Goal: Information Seeking & Learning: Compare options

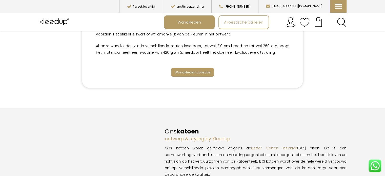
scroll to position [152, 0]
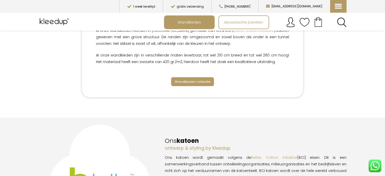
click at [194, 82] on span "Wandkleden collectie" at bounding box center [192, 81] width 36 height 5
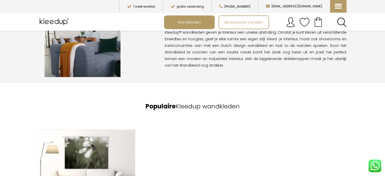
scroll to position [430, 0]
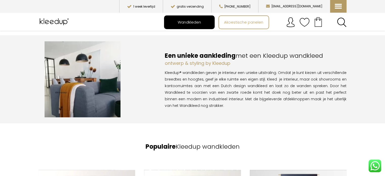
click at [197, 23] on span "Wandkleden" at bounding box center [189, 22] width 29 height 10
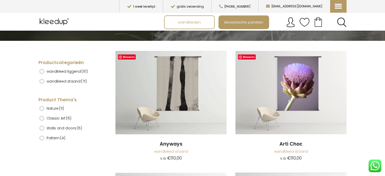
click at [43, 82] on ins at bounding box center [41, 81] width 5 height 5
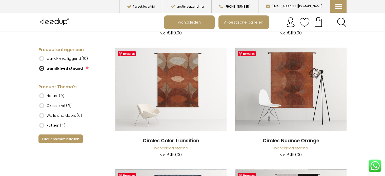
scroll to position [278, 0]
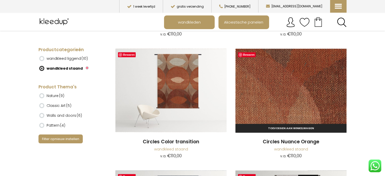
click at [284, 98] on img at bounding box center [290, 90] width 111 height 83
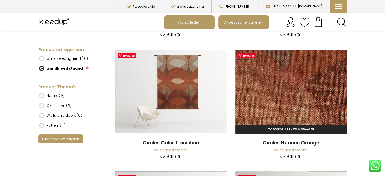
click at [305, 92] on img at bounding box center [290, 91] width 111 height 83
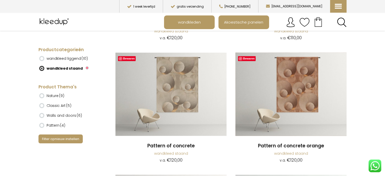
scroll to position [884, 0]
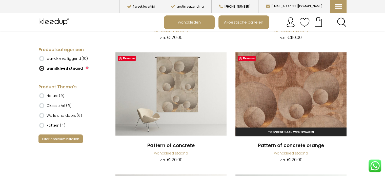
click at [302, 95] on img at bounding box center [290, 93] width 111 height 83
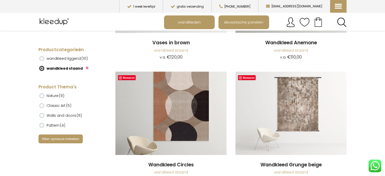
scroll to position [1486, 0]
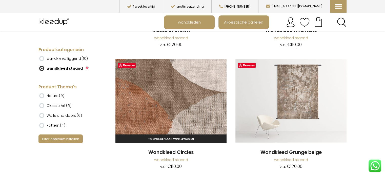
click at [189, 103] on img at bounding box center [170, 100] width 111 height 83
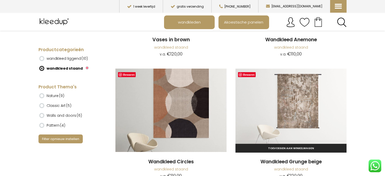
click at [300, 107] on img at bounding box center [290, 110] width 111 height 83
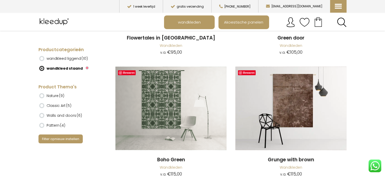
scroll to position [2454, 0]
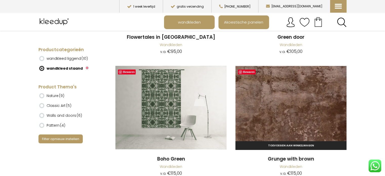
click at [285, 112] on img at bounding box center [290, 107] width 111 height 83
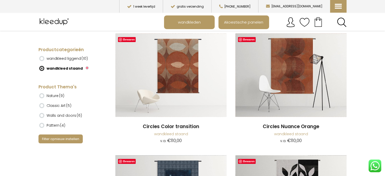
scroll to position [285, 0]
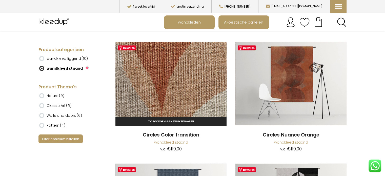
click at [172, 79] on img at bounding box center [170, 83] width 111 height 83
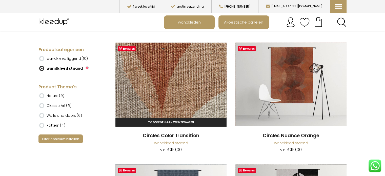
click at [192, 84] on img at bounding box center [170, 84] width 111 height 83
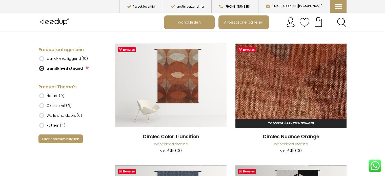
click at [287, 88] on img at bounding box center [290, 85] width 111 height 83
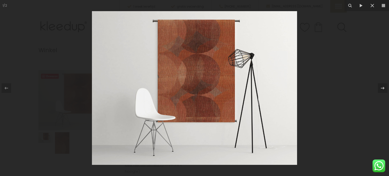
click at [226, 87] on img at bounding box center [194, 88] width 205 height 154
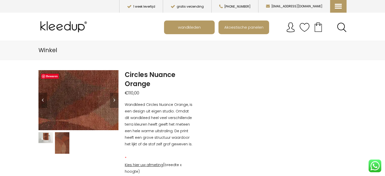
click at [83, 100] on img at bounding box center [47, 98] width 648 height 486
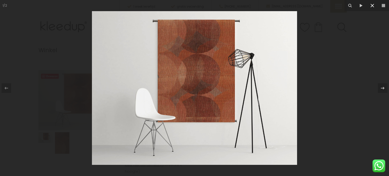
click at [372, 5] on icon at bounding box center [372, 6] width 6 height 6
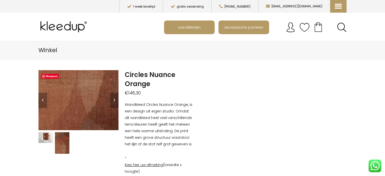
click at [71, 97] on img at bounding box center [129, 118] width 648 height 486
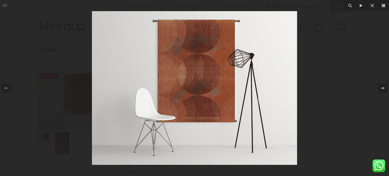
click at [194, 85] on img at bounding box center [194, 88] width 205 height 154
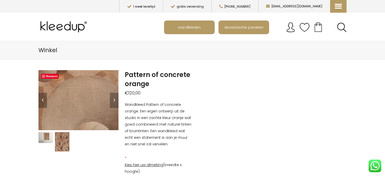
click at [92, 103] on img at bounding box center [6, 84] width 506 height 380
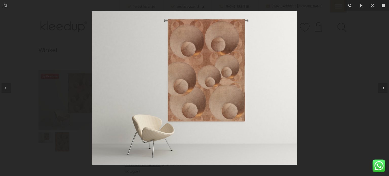
click at [200, 75] on img at bounding box center [194, 88] width 205 height 154
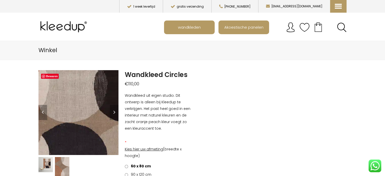
click at [93, 116] on img at bounding box center [47, 104] width 253 height 268
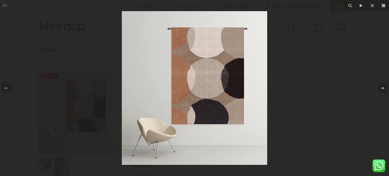
click at [202, 97] on img at bounding box center [194, 88] width 145 height 154
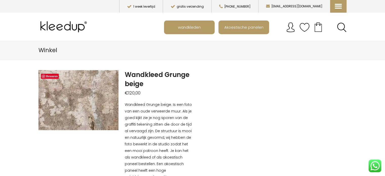
click at [91, 102] on img at bounding box center [11, 87] width 506 height 380
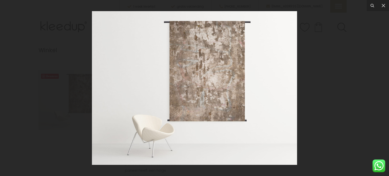
click at [231, 88] on img at bounding box center [194, 88] width 205 height 154
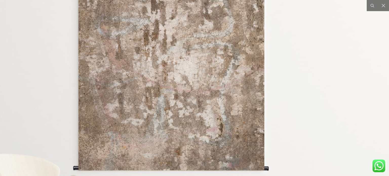
click at [251, 114] on img at bounding box center [140, 88] width 506 height 380
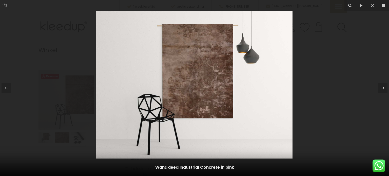
click at [222, 85] on img at bounding box center [194, 84] width 196 height 147
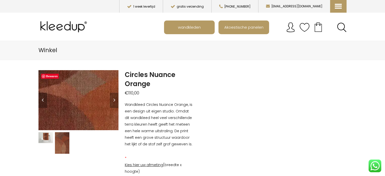
click at [87, 105] on img at bounding box center [18, 68] width 648 height 486
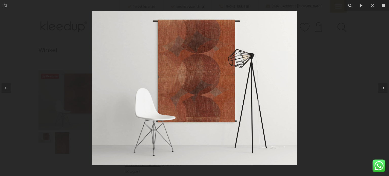
click at [211, 98] on img at bounding box center [194, 88] width 205 height 154
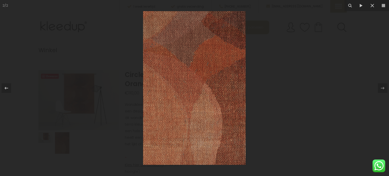
click at [198, 98] on img at bounding box center [194, 88] width 102 height 154
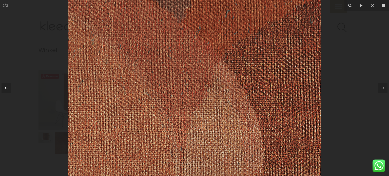
click at [4, 89] on icon at bounding box center [6, 88] width 6 height 6
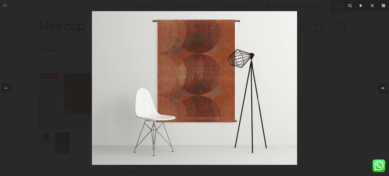
click at [207, 110] on img at bounding box center [194, 88] width 205 height 154
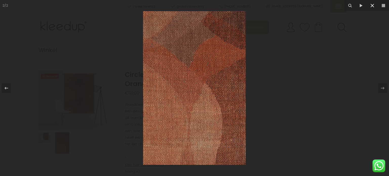
click at [372, 7] on icon at bounding box center [372, 6] width 6 height 6
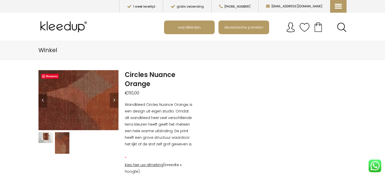
click at [86, 104] on img at bounding box center [25, 71] width 648 height 486
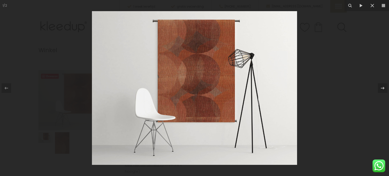
click at [208, 78] on img at bounding box center [194, 88] width 205 height 154
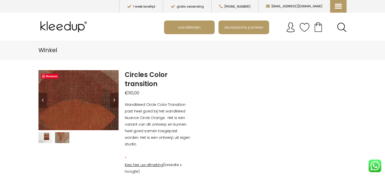
click at [85, 105] on img at bounding box center [42, 73] width 506 height 380
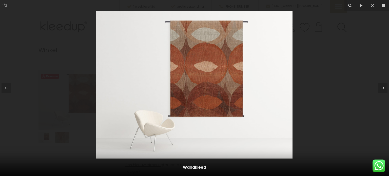
click at [225, 81] on img at bounding box center [194, 84] width 196 height 147
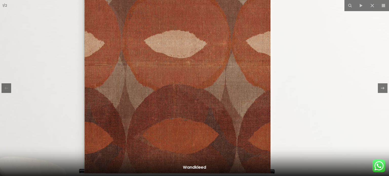
drag, startPoint x: 378, startPoint y: 0, endPoint x: 25, endPoint y: 73, distance: 360.0
click at [25, 73] on img at bounding box center [146, 91] width 506 height 380
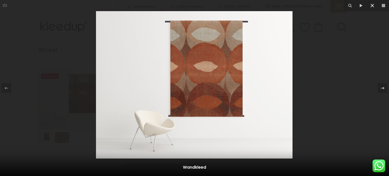
click at [373, 5] on icon at bounding box center [372, 6] width 6 height 6
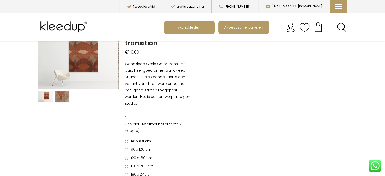
scroll to position [76, 0]
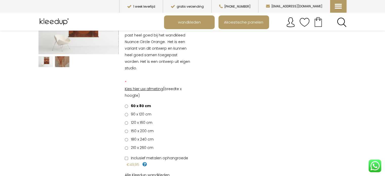
click at [146, 112] on span "90 x 120 cm" at bounding box center [140, 114] width 22 height 5
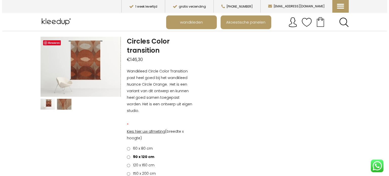
scroll to position [25, 0]
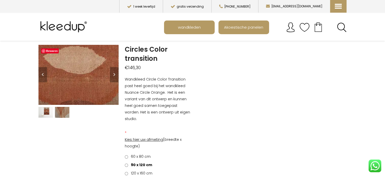
click at [85, 69] on img at bounding box center [45, 107] width 506 height 380
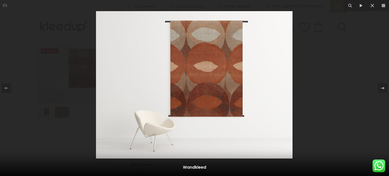
click at [222, 84] on img at bounding box center [194, 84] width 196 height 147
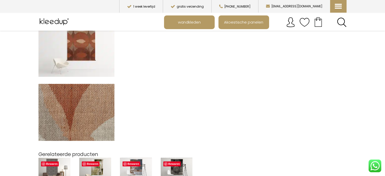
scroll to position [380, 0]
click at [91, 105] on img at bounding box center [76, 112] width 76 height 57
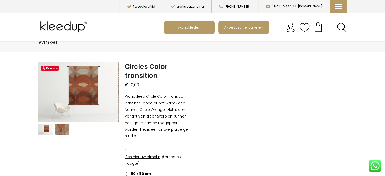
scroll to position [0, 0]
